Goal: Task Accomplishment & Management: Manage account settings

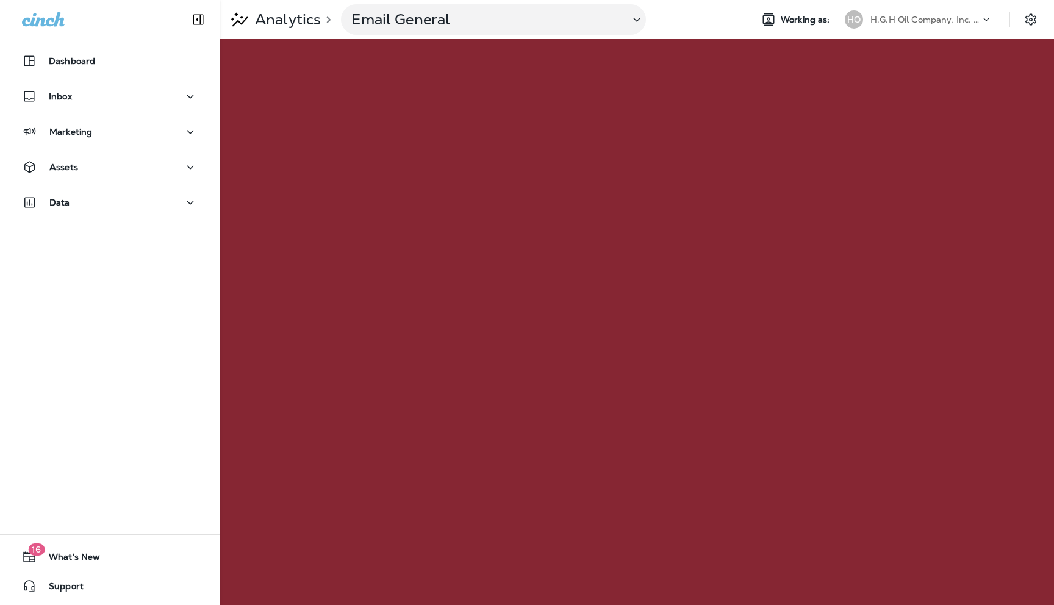
click at [984, 15] on icon at bounding box center [987, 19] width 12 height 12
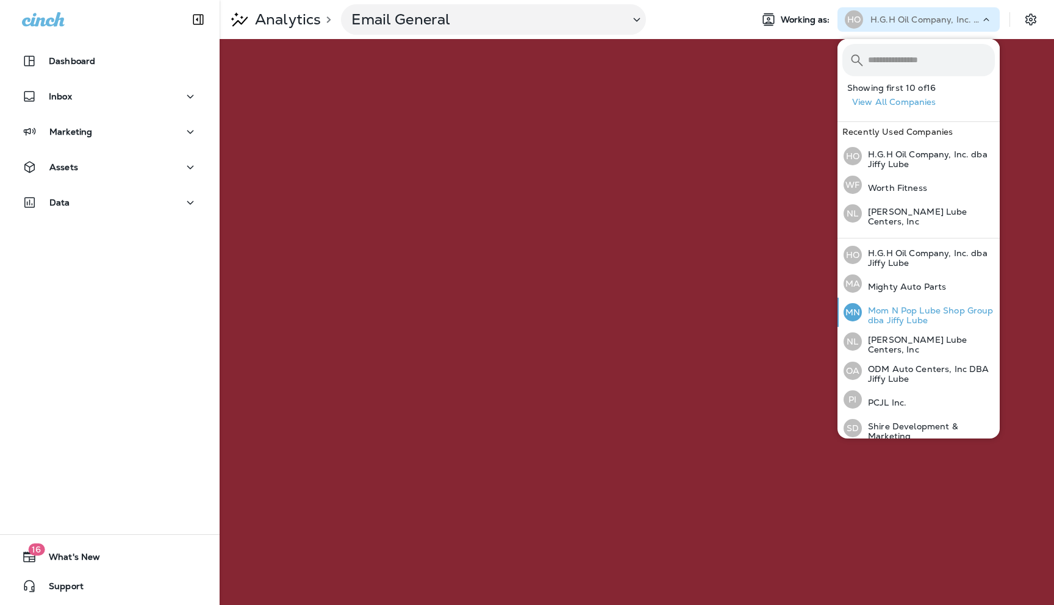
scroll to position [59, 0]
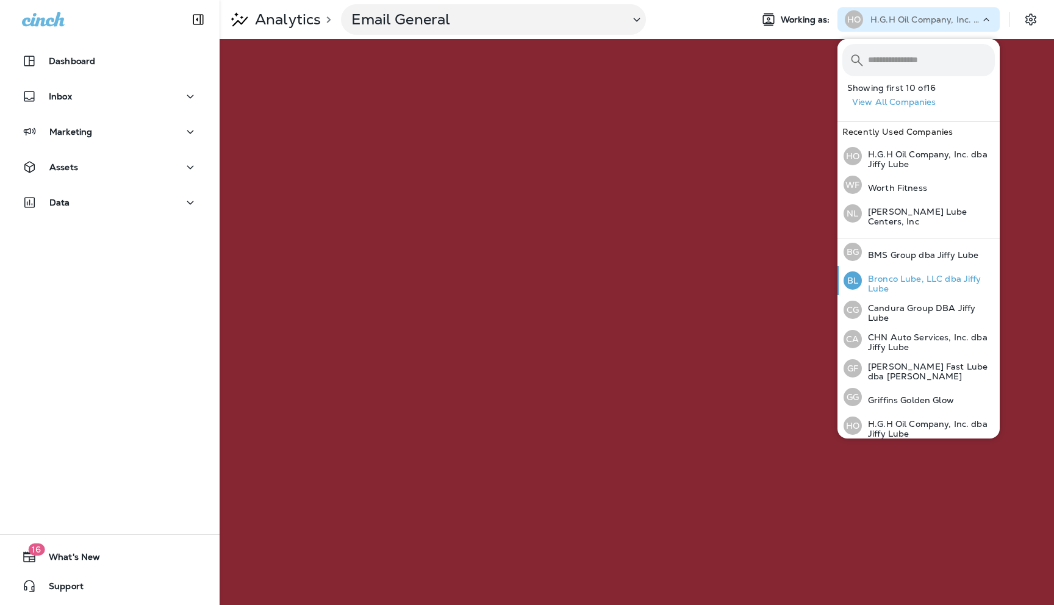
click at [890, 274] on p "Bronco Lube, LLC dba Jiffy Lube" at bounding box center [928, 284] width 133 height 20
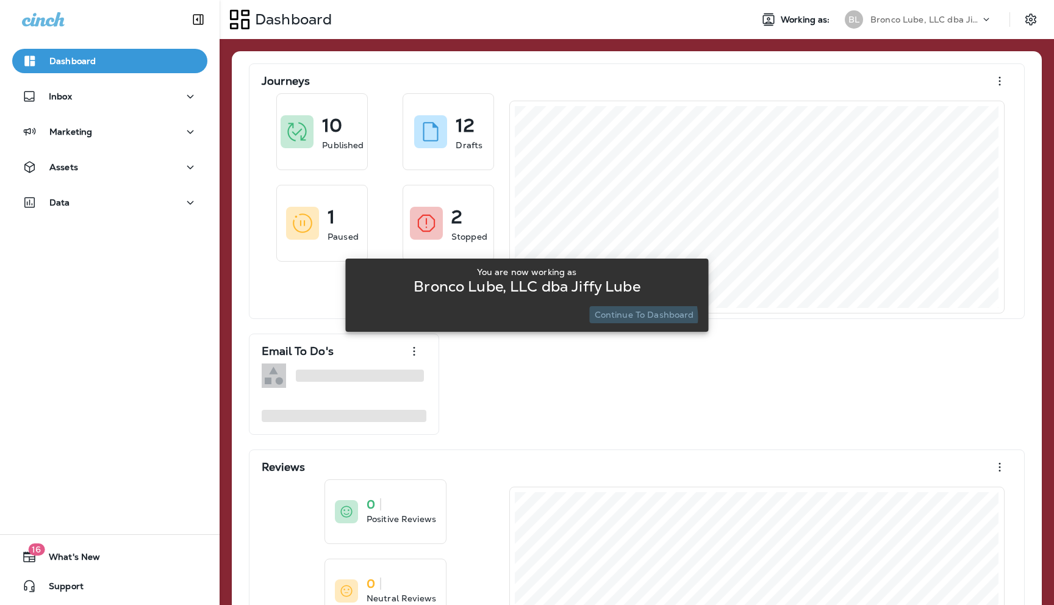
click at [636, 317] on p "Continue to Dashboard" at bounding box center [644, 315] width 99 height 10
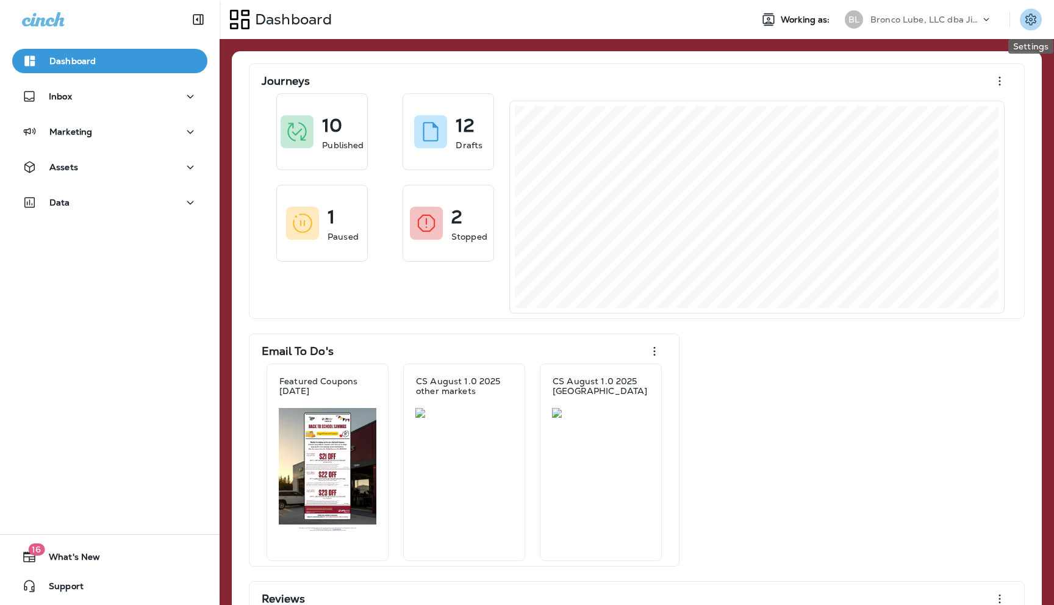
click at [1037, 17] on icon "Settings" at bounding box center [1031, 19] width 15 height 15
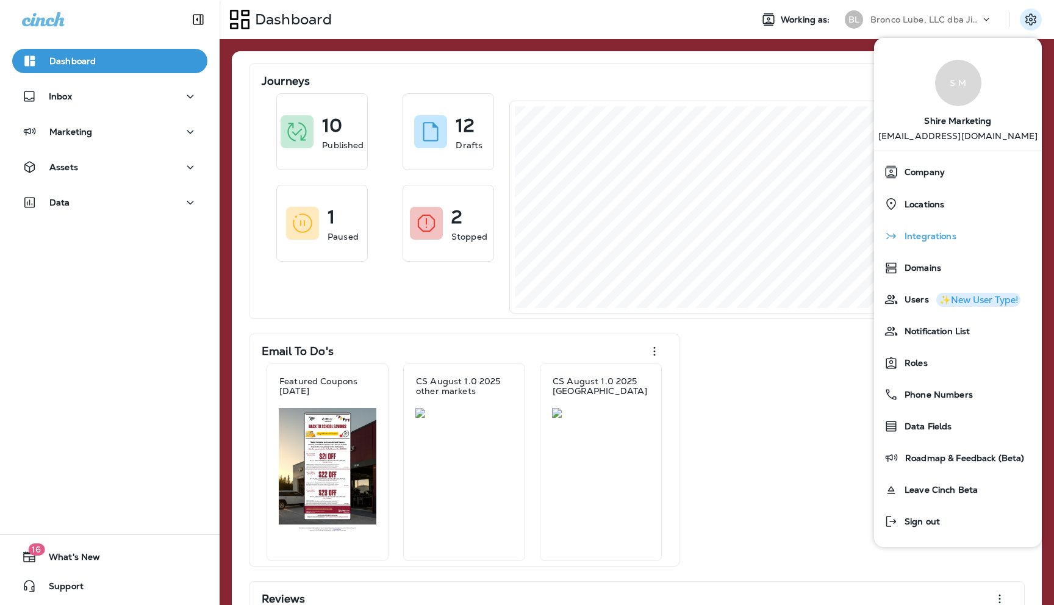
click at [921, 235] on span "Integrations" at bounding box center [928, 236] width 58 height 10
